Goal: Information Seeking & Learning: Check status

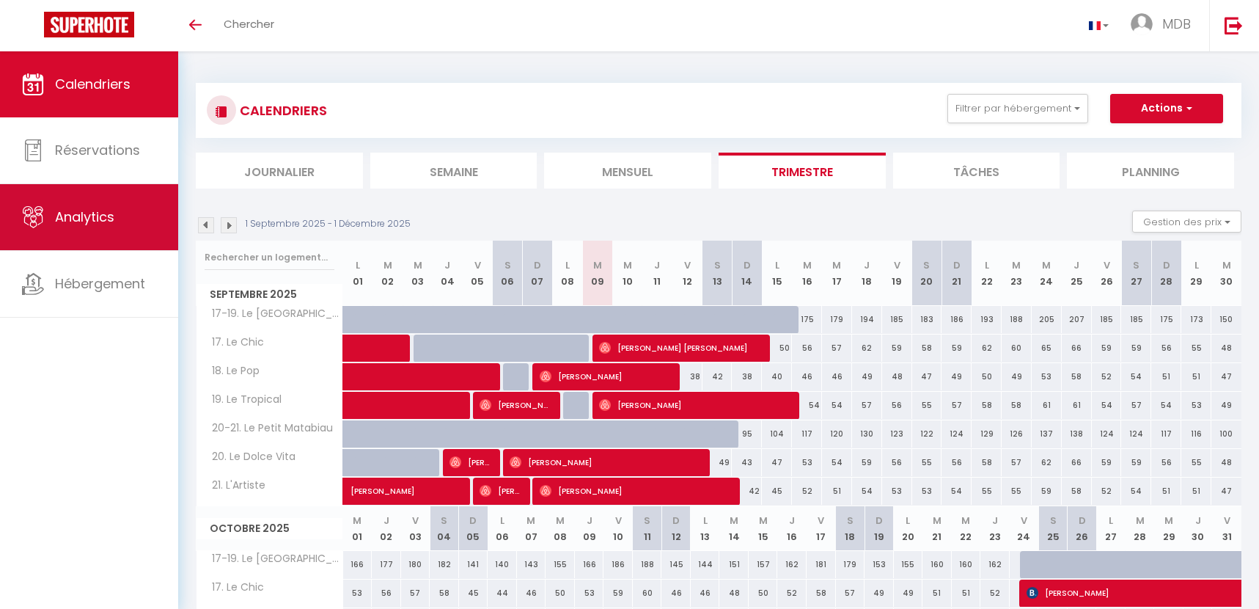
click at [93, 227] on link "Analytics" at bounding box center [89, 217] width 178 height 66
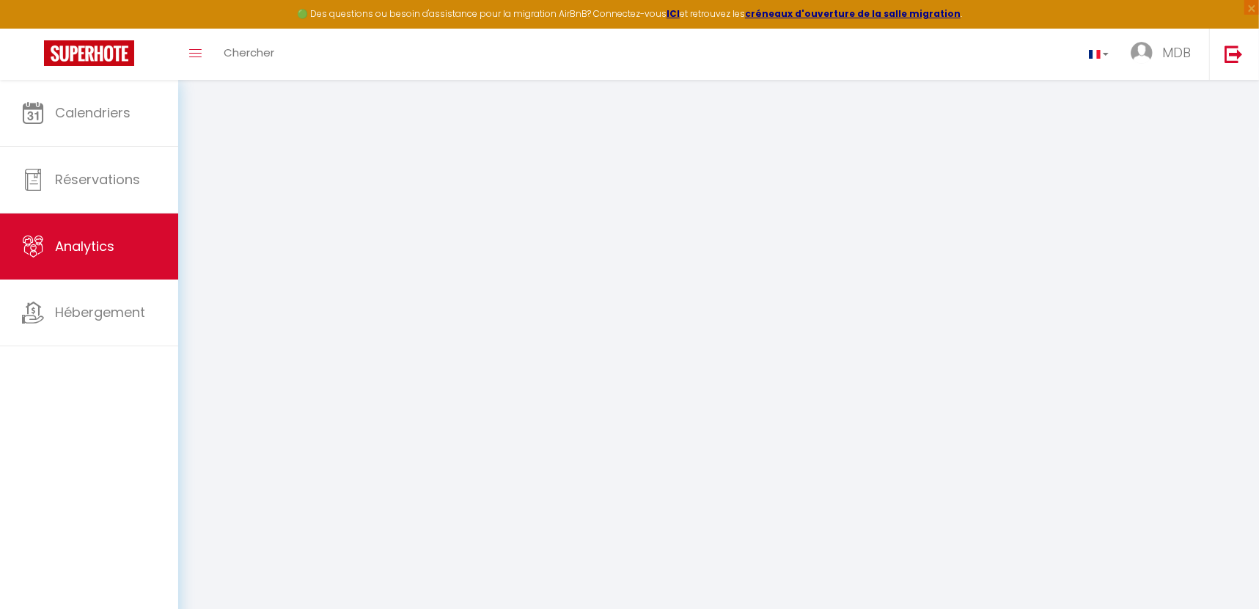
select select "2025"
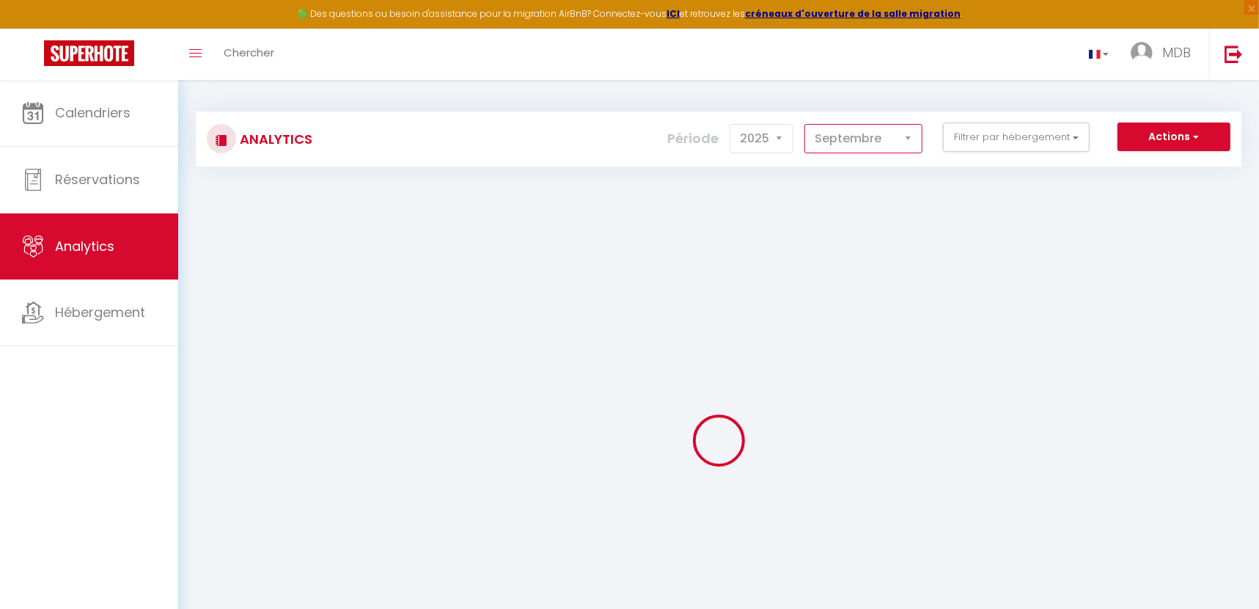
click at [890, 147] on select "[PERSON_NAME] Mars [PERSON_NAME] Juin Juillet Août Septembre Octobre Novembre D…" at bounding box center [863, 138] width 118 height 29
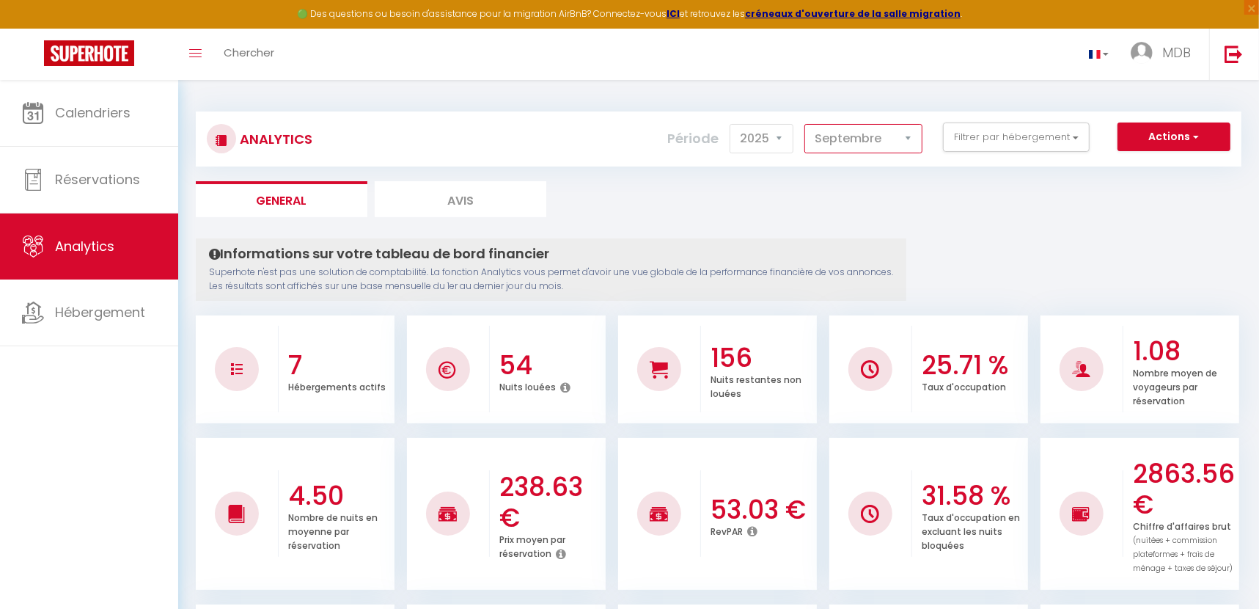
select select "8"
click at [806, 124] on select "[PERSON_NAME] Mars [PERSON_NAME] Juin Juillet Août Septembre Octobre Novembre D…" at bounding box center [863, 138] width 118 height 29
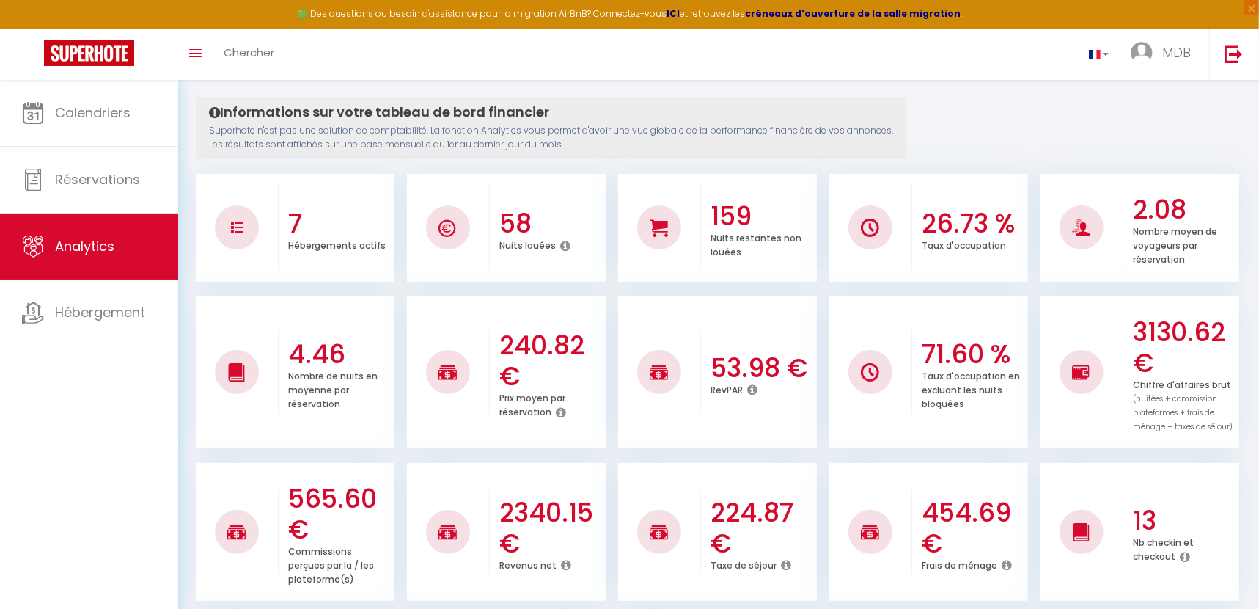
scroll to position [141, 0]
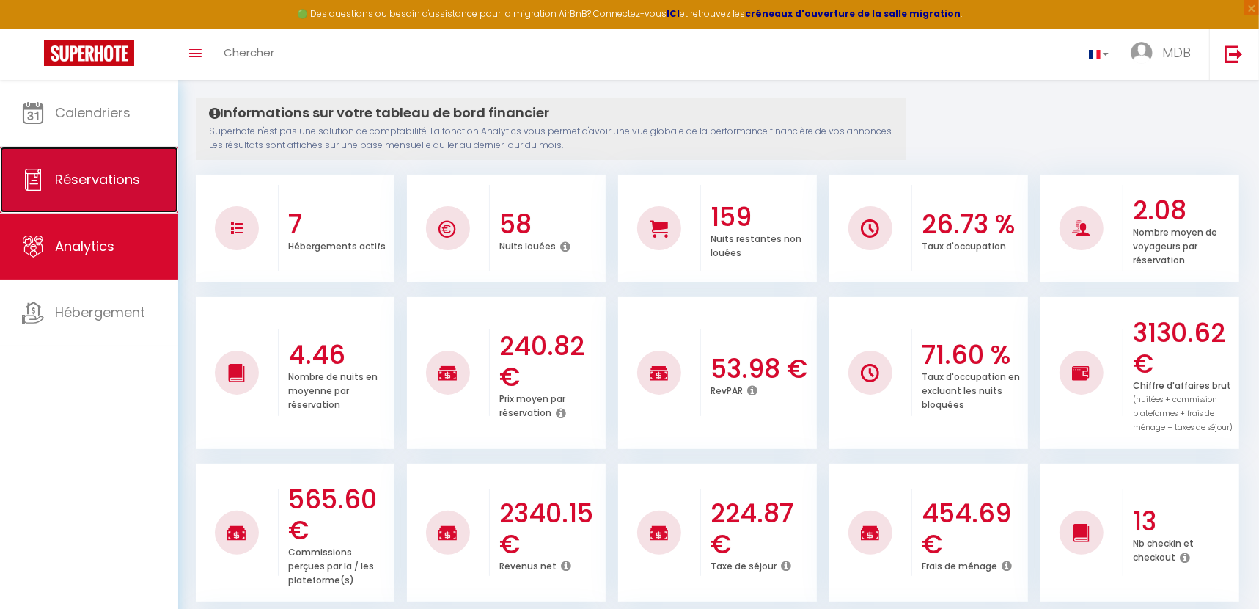
click at [84, 192] on link "Réservations" at bounding box center [89, 180] width 178 height 66
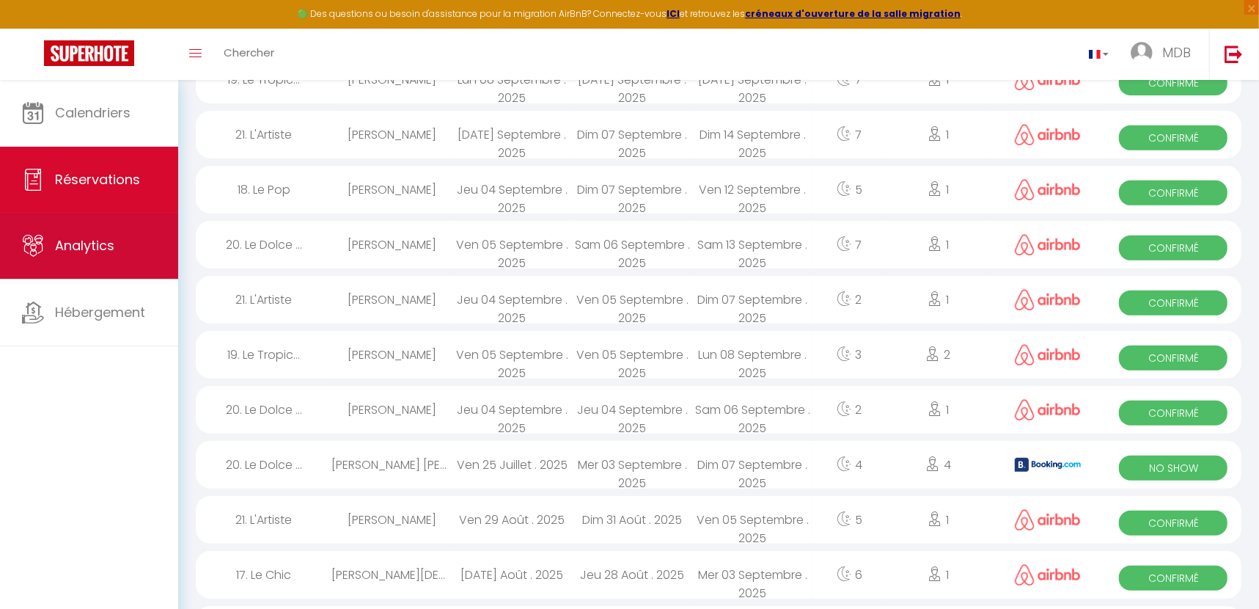
scroll to position [455, 0]
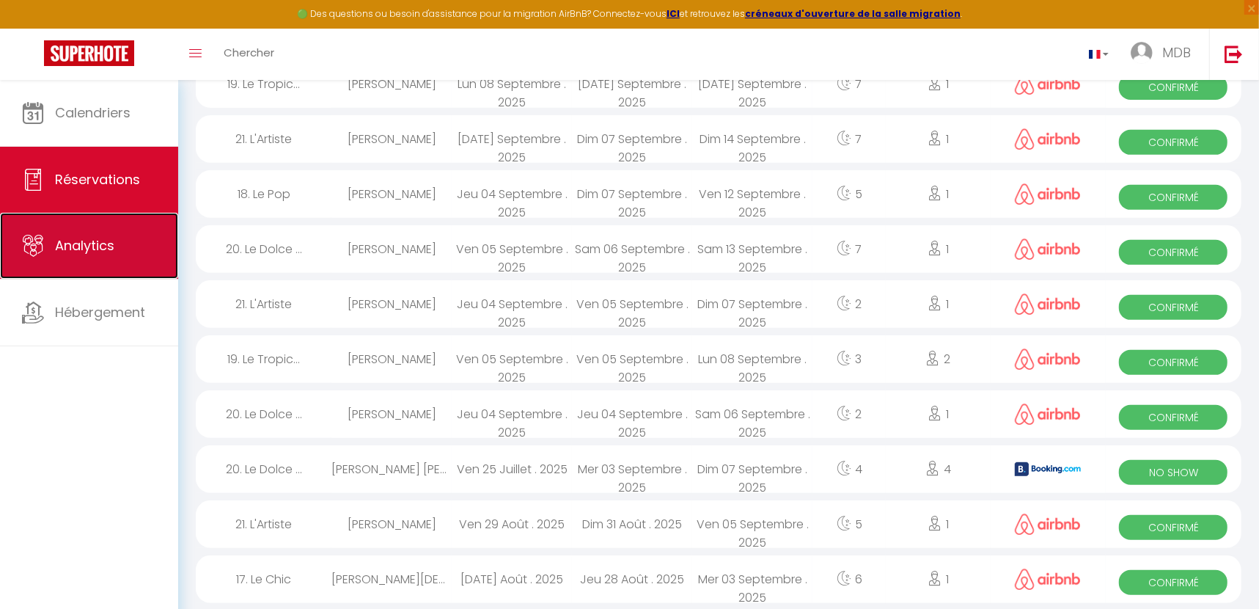
click at [88, 272] on link "Analytics" at bounding box center [89, 246] width 178 height 66
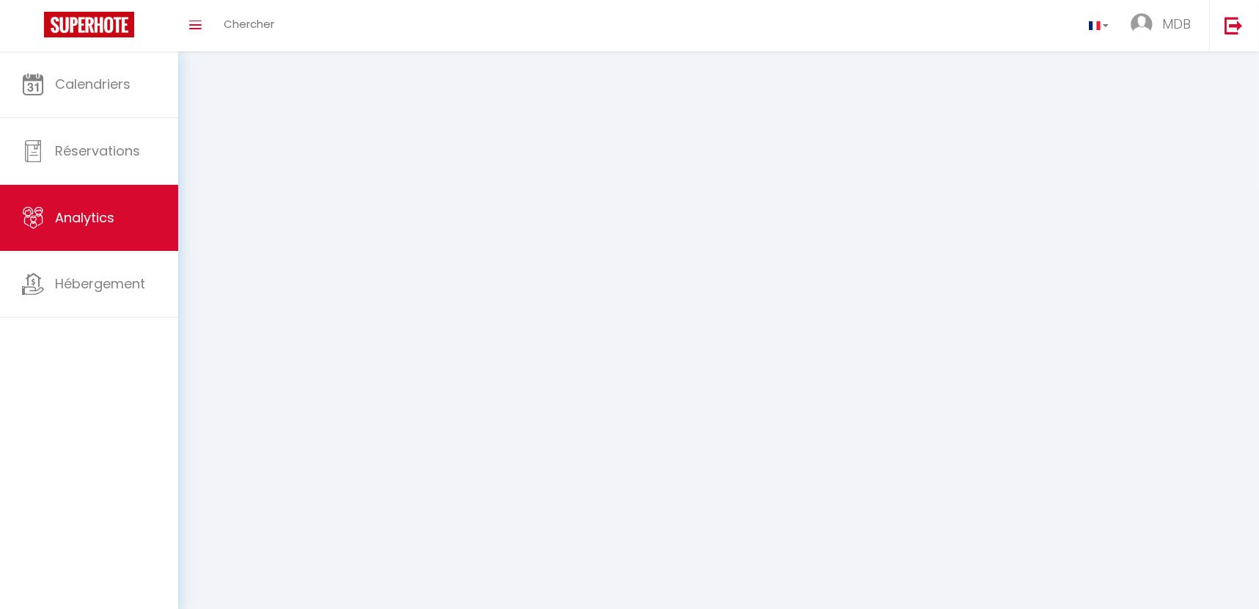
select select "2025"
select select "9"
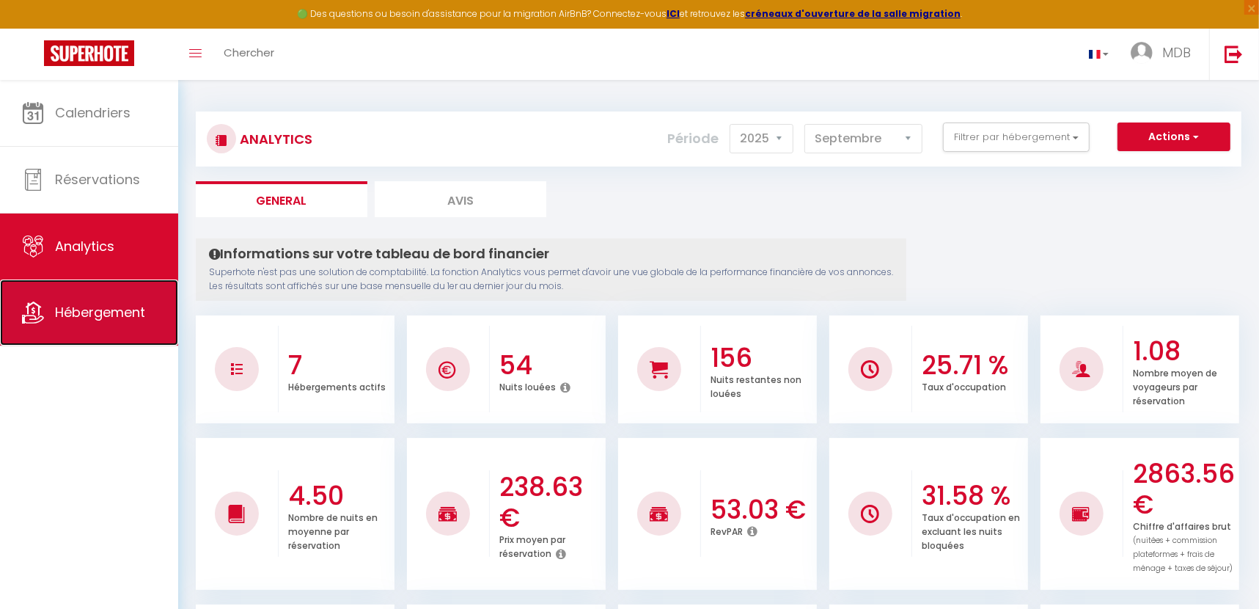
click at [145, 315] on span "Hébergement" at bounding box center [100, 312] width 90 height 18
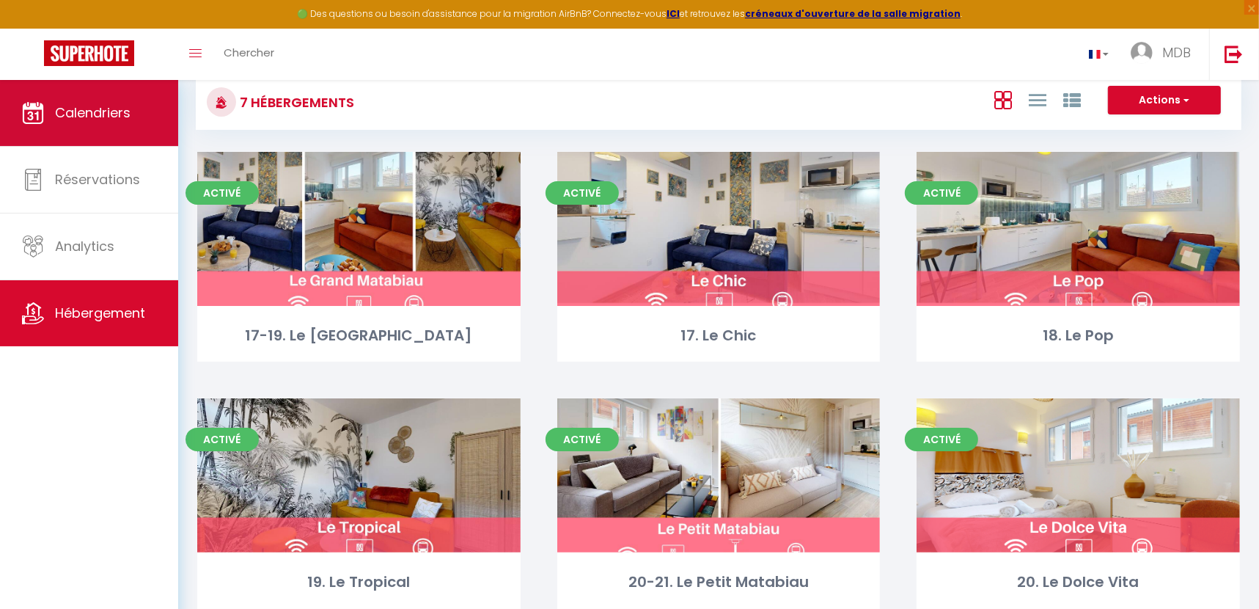
scroll to position [35, 0]
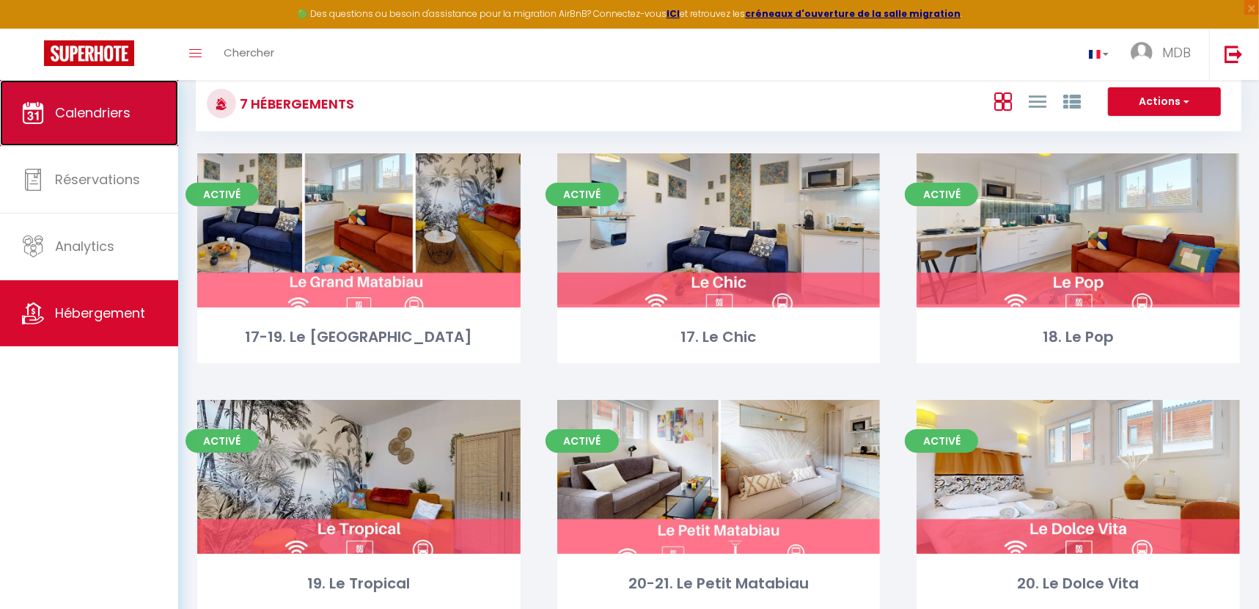
click at [89, 112] on span "Calendriers" at bounding box center [93, 112] width 76 height 18
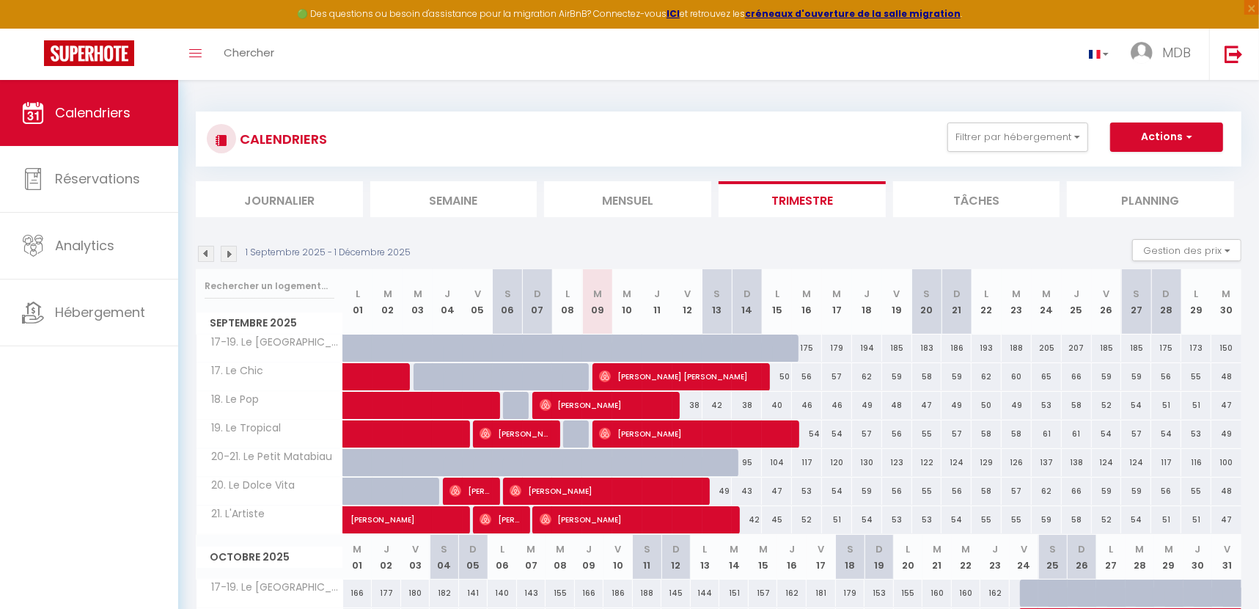
click at [208, 260] on img at bounding box center [206, 254] width 16 height 16
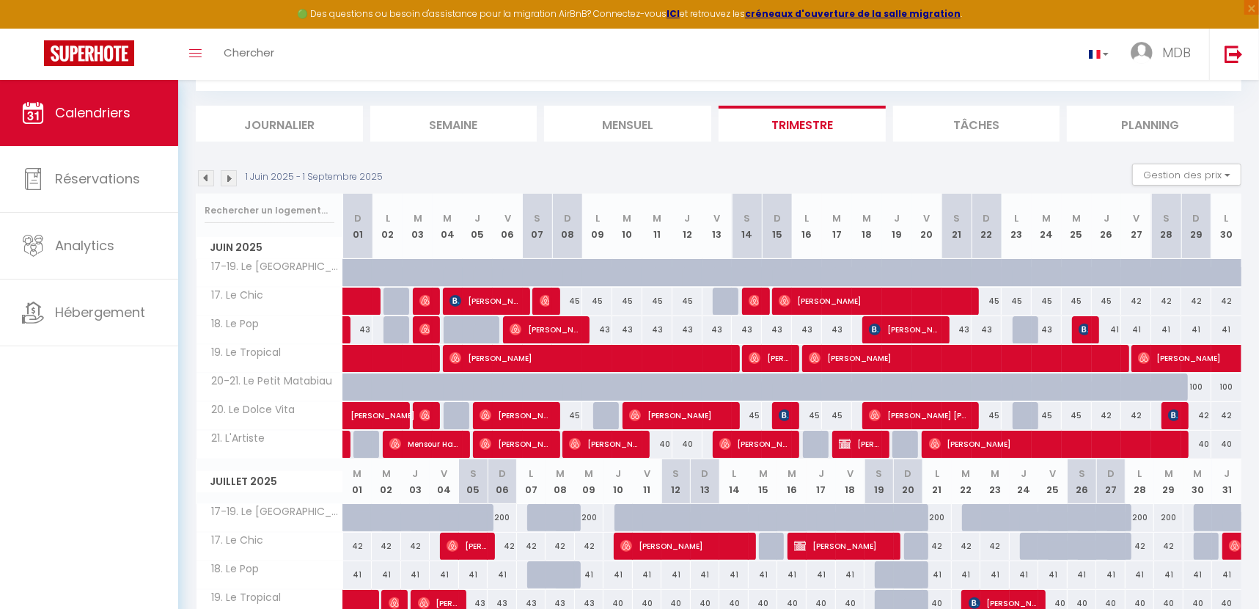
scroll to position [76, 0]
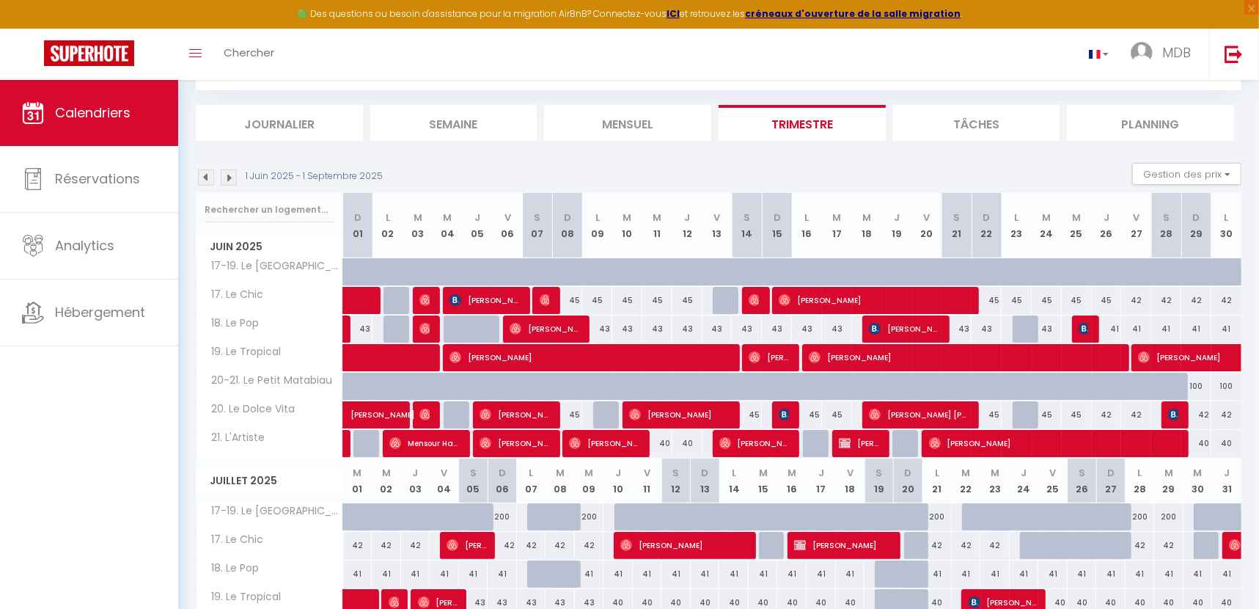
click at [210, 177] on img at bounding box center [206, 177] width 16 height 16
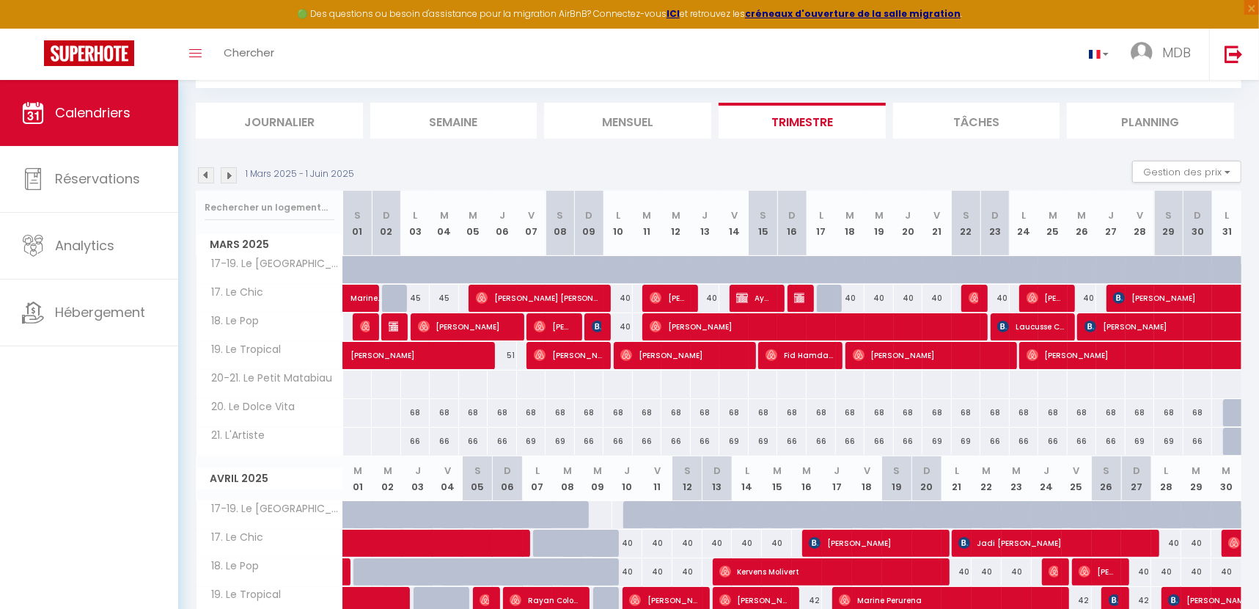
scroll to position [54, 0]
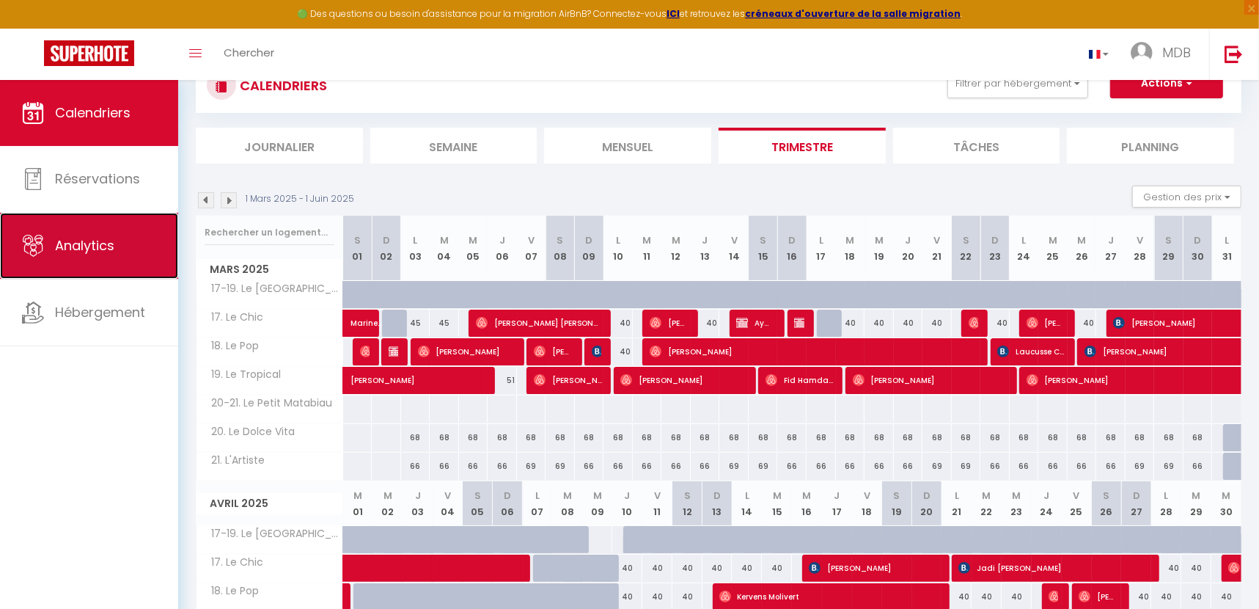
click at [71, 240] on span "Analytics" at bounding box center [84, 245] width 59 height 18
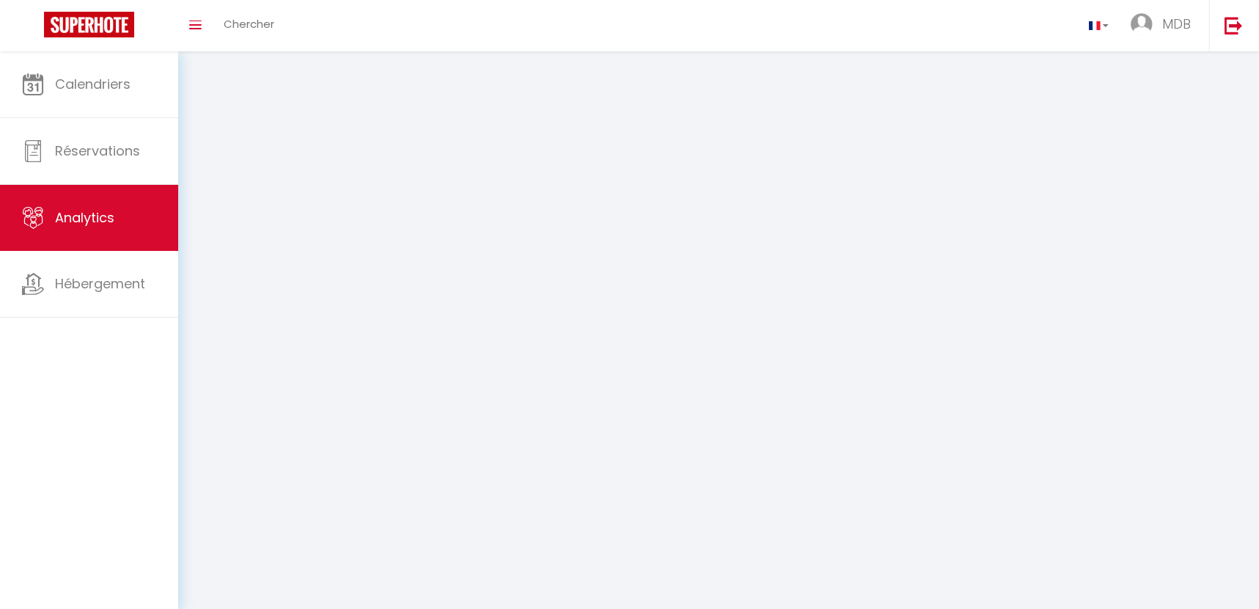
select select "2025"
select select "9"
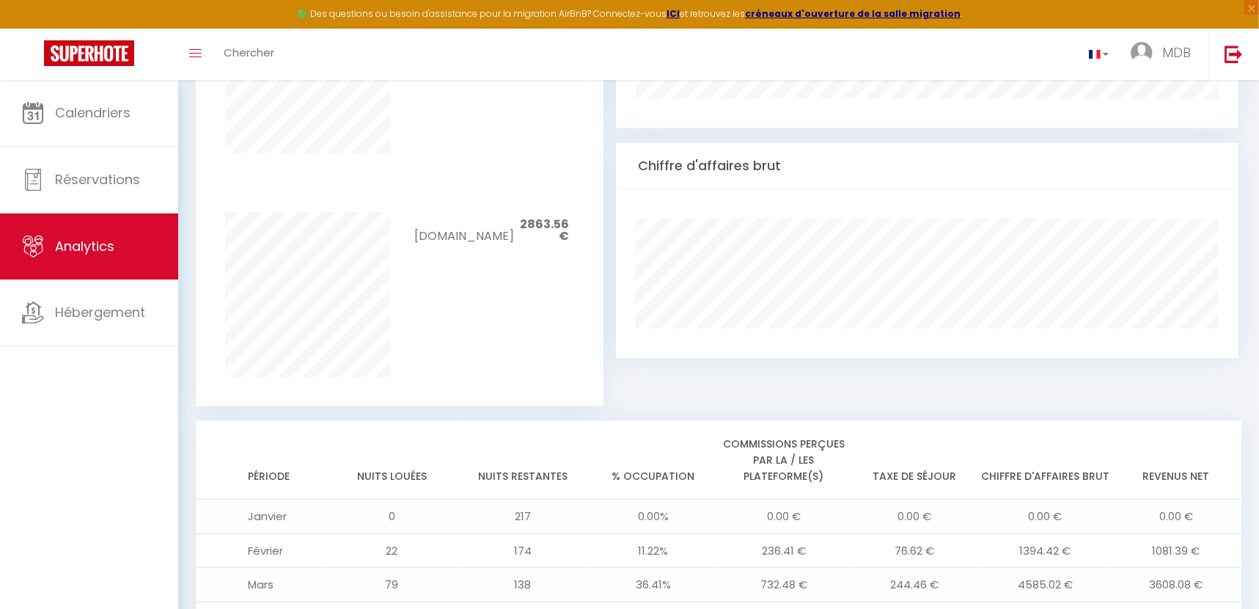
scroll to position [845, 0]
